Goal: Information Seeking & Learning: Find specific fact

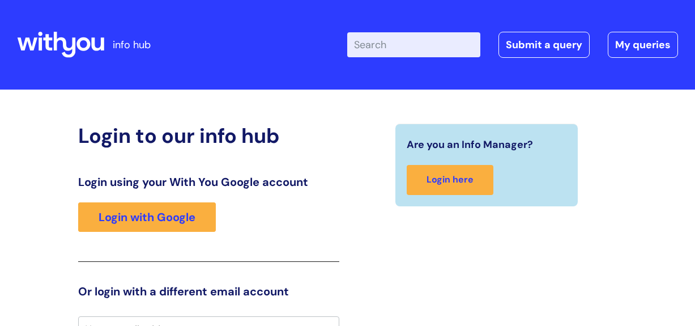
scroll to position [16, 0]
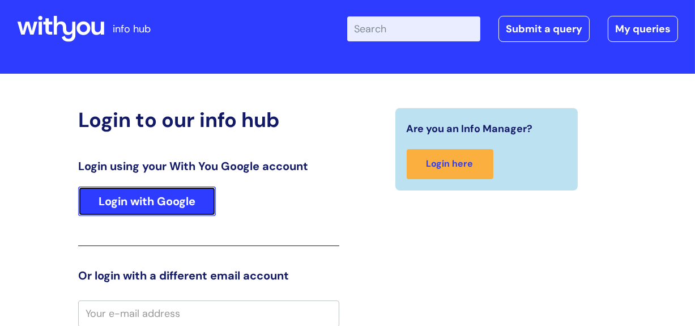
click at [166, 199] on link "Login with Google" at bounding box center [147, 200] width 138 height 29
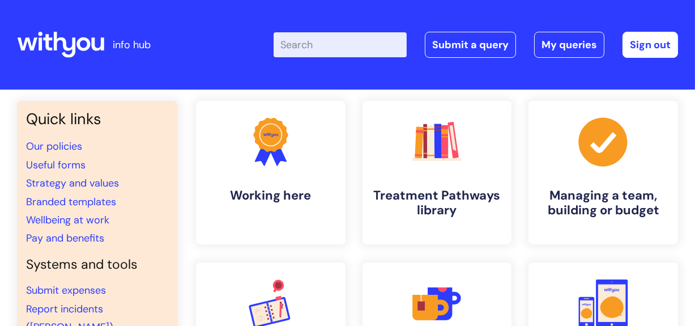
click at [316, 42] on input "Enter your search term here..." at bounding box center [340, 44] width 133 height 25
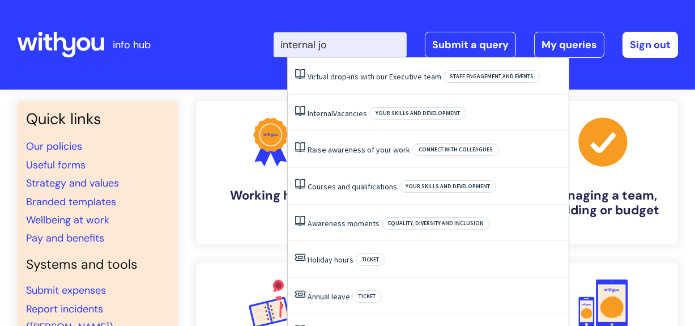
type input "internal job"
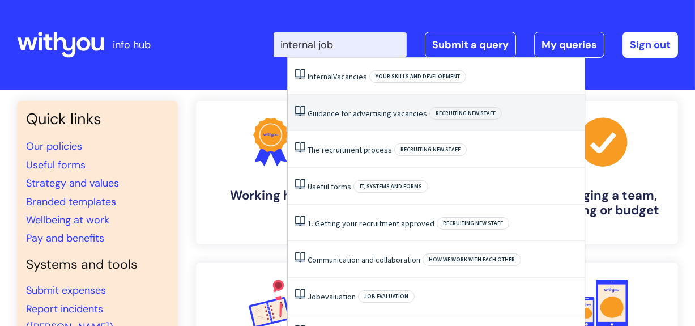
click at [330, 113] on link "Guidance for advertising vacancies" at bounding box center [368, 113] width 120 height 10
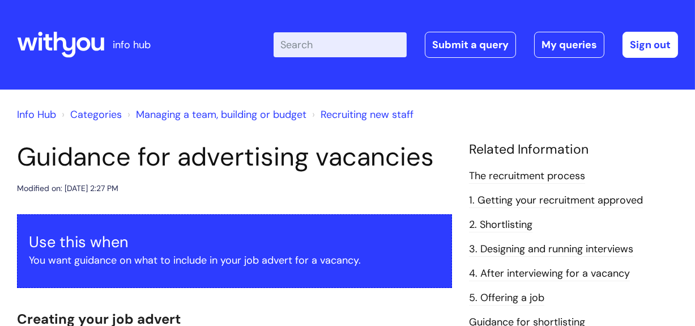
drag, startPoint x: 0, startPoint y: 0, endPoint x: 315, endPoint y: 37, distance: 317.1
click at [315, 37] on input "Enter your search term here..." at bounding box center [340, 44] width 133 height 25
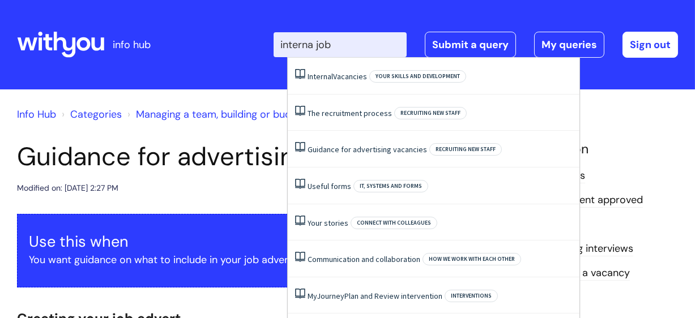
type input "interna jobs"
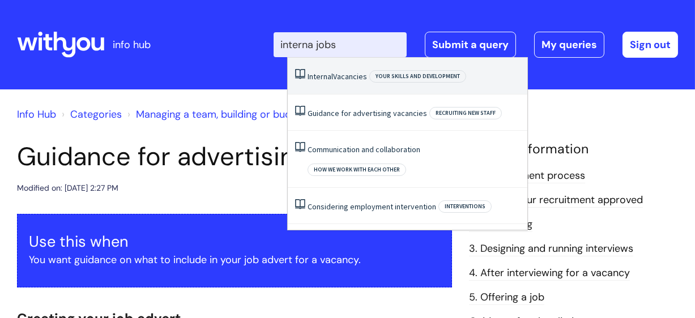
click at [319, 82] on li "Internal Vacancies Your skills and development" at bounding box center [408, 76] width 240 height 37
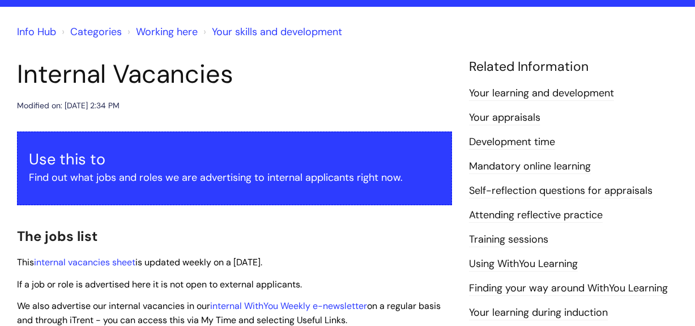
scroll to position [121, 0]
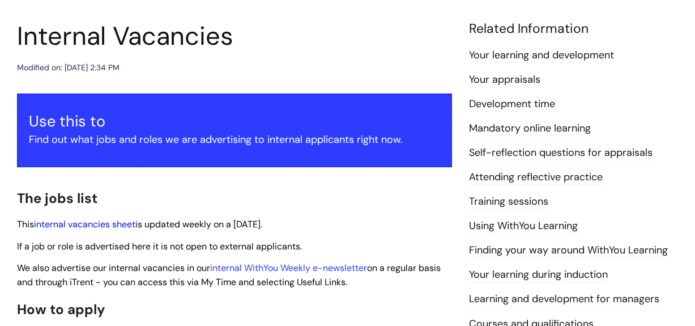
click at [90, 223] on link "internal vacancies sheet" at bounding box center [84, 224] width 101 height 12
